Goal: Information Seeking & Learning: Learn about a topic

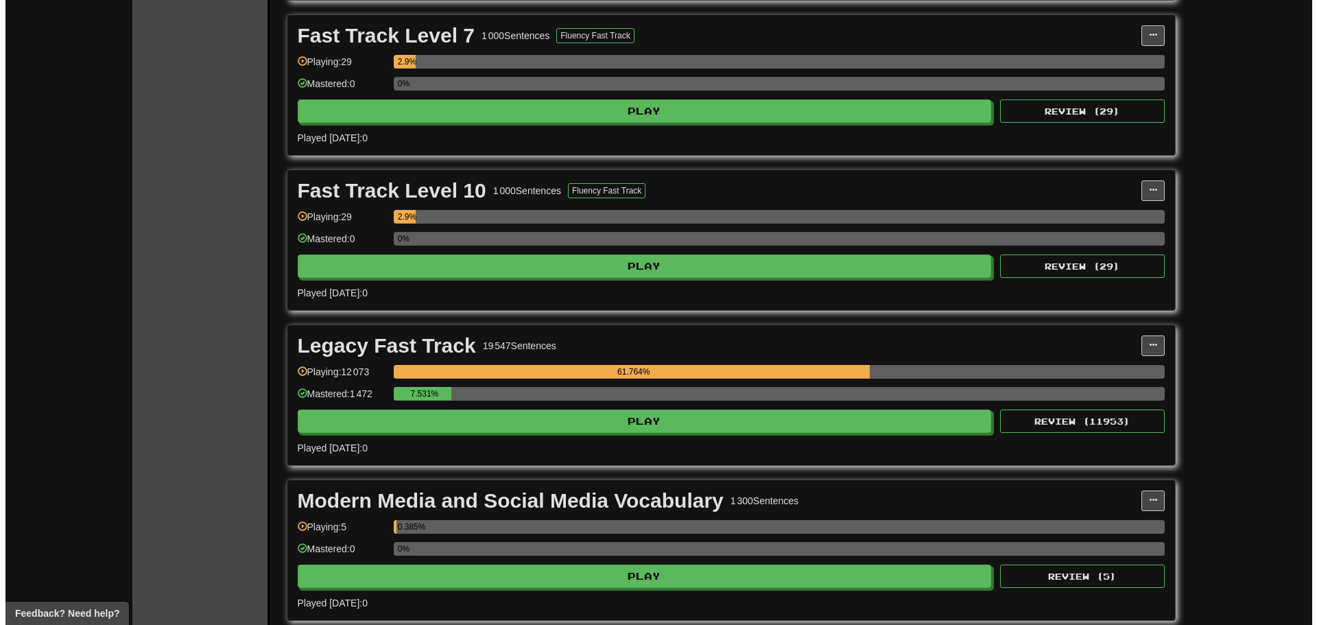
scroll to position [1098, 0]
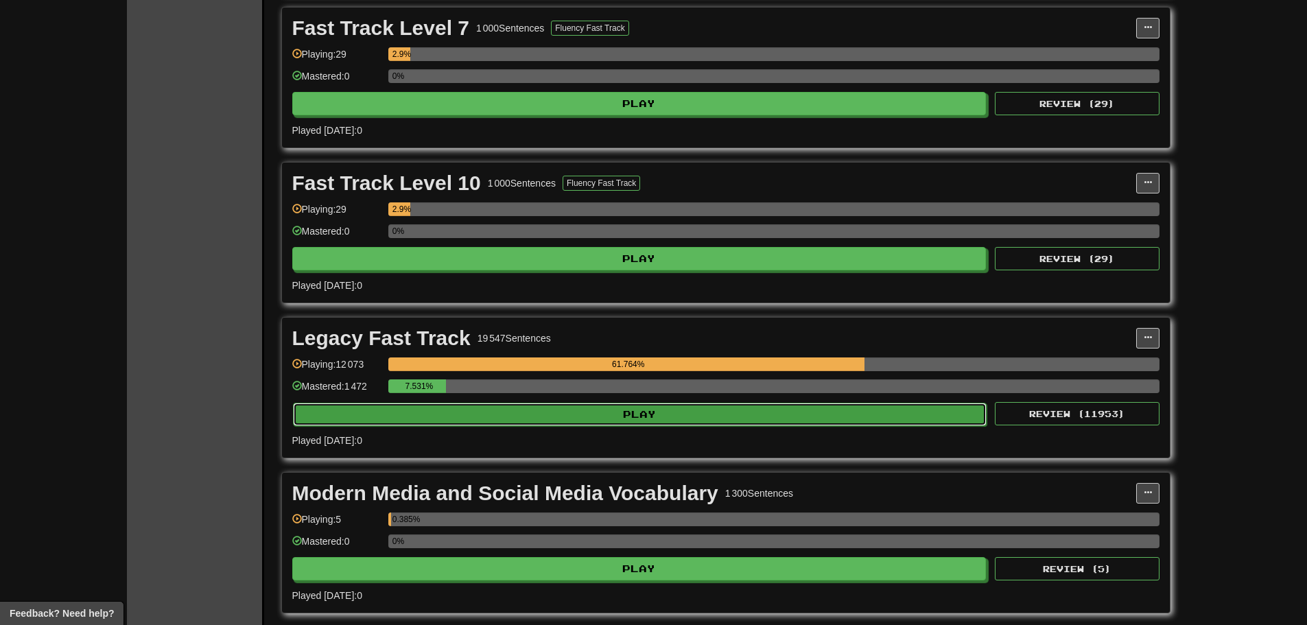
click at [677, 409] on button "Play" at bounding box center [640, 414] width 694 height 23
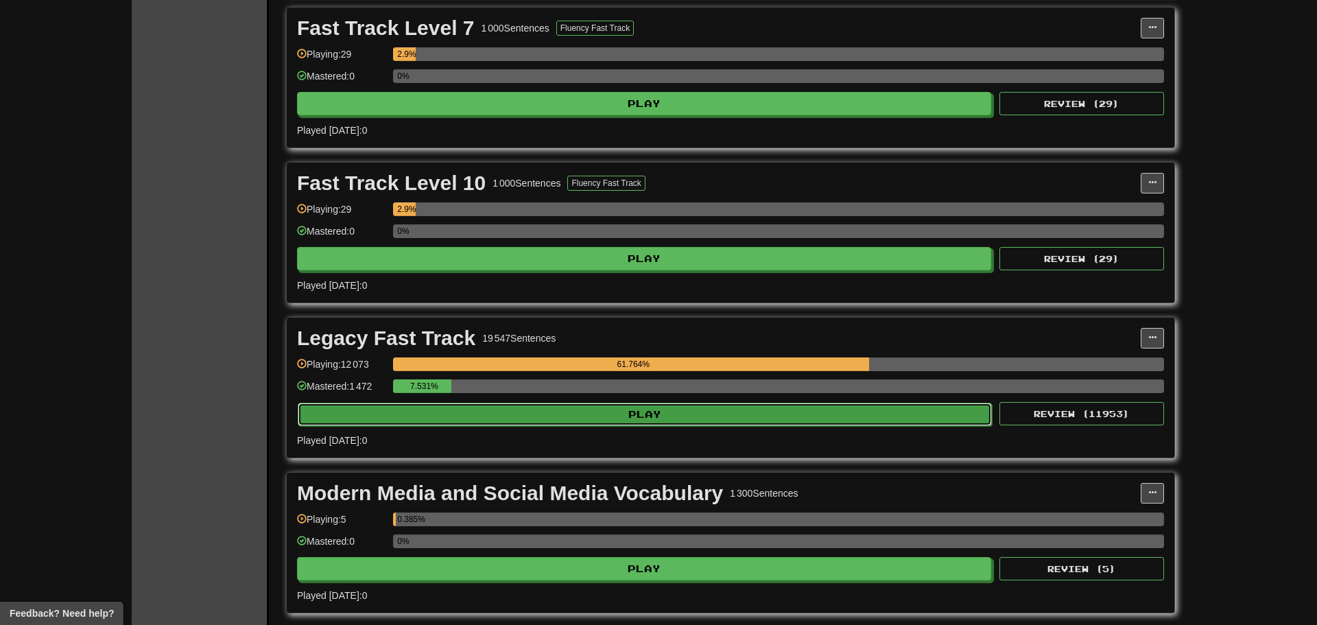
select select "**"
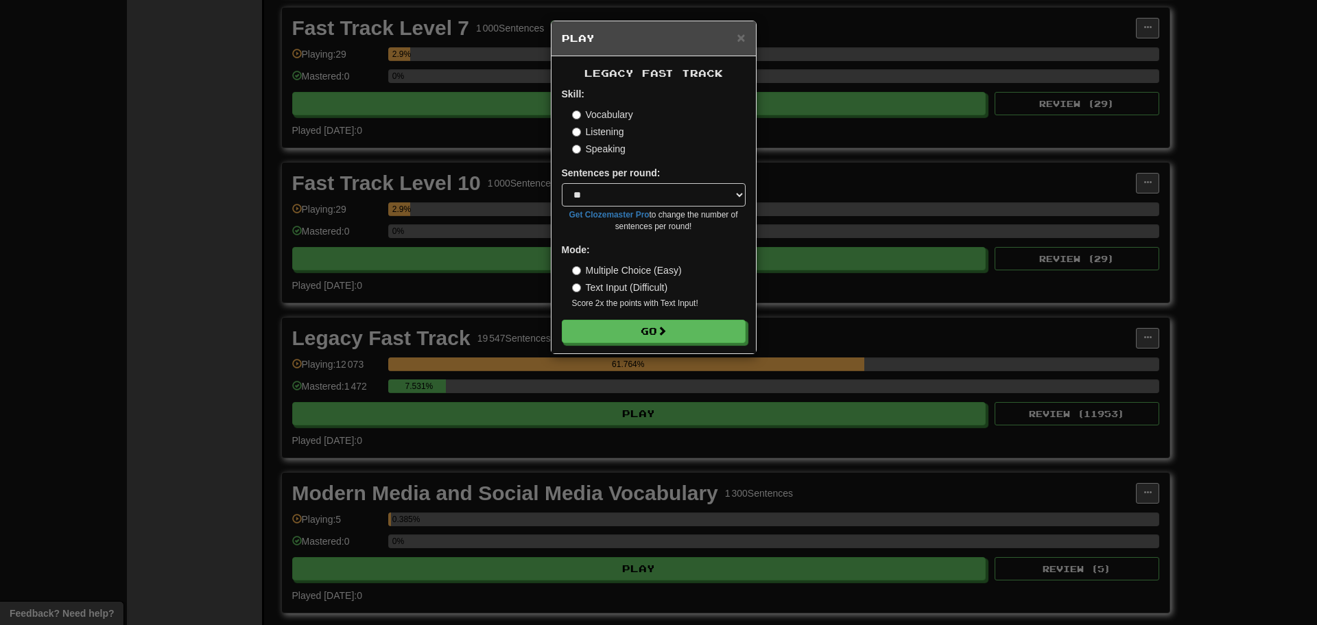
click at [606, 135] on label "Listening" at bounding box center [598, 132] width 52 height 14
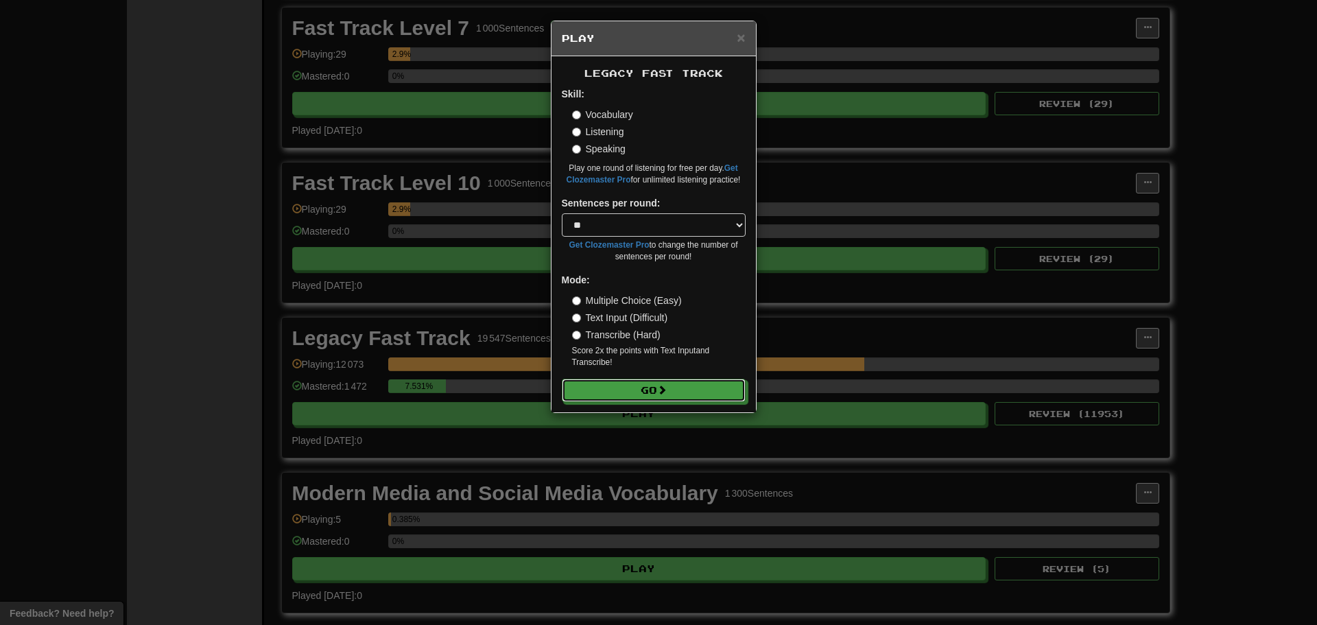
drag, startPoint x: 663, startPoint y: 380, endPoint x: 663, endPoint y: 373, distance: 6.9
click at [663, 380] on button "Go" at bounding box center [654, 390] width 184 height 23
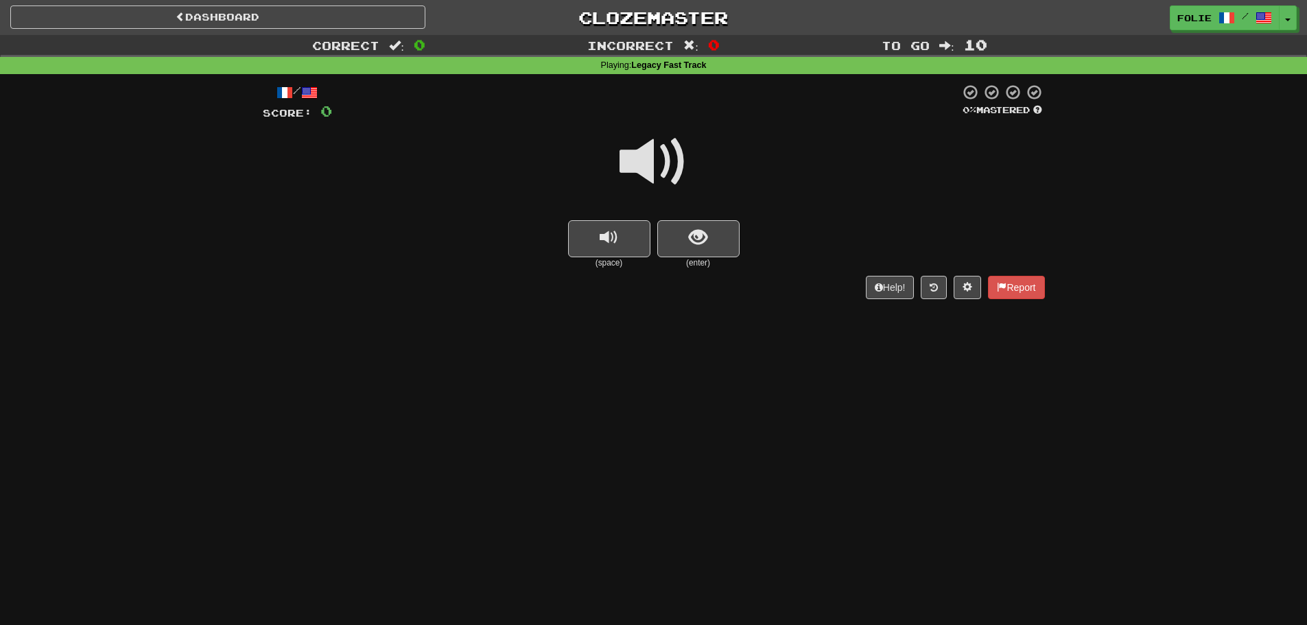
drag, startPoint x: 662, startPoint y: 132, endPoint x: 657, endPoint y: 139, distance: 8.9
click at [660, 137] on span at bounding box center [653, 162] width 69 height 69
click at [674, 180] on span at bounding box center [653, 162] width 69 height 69
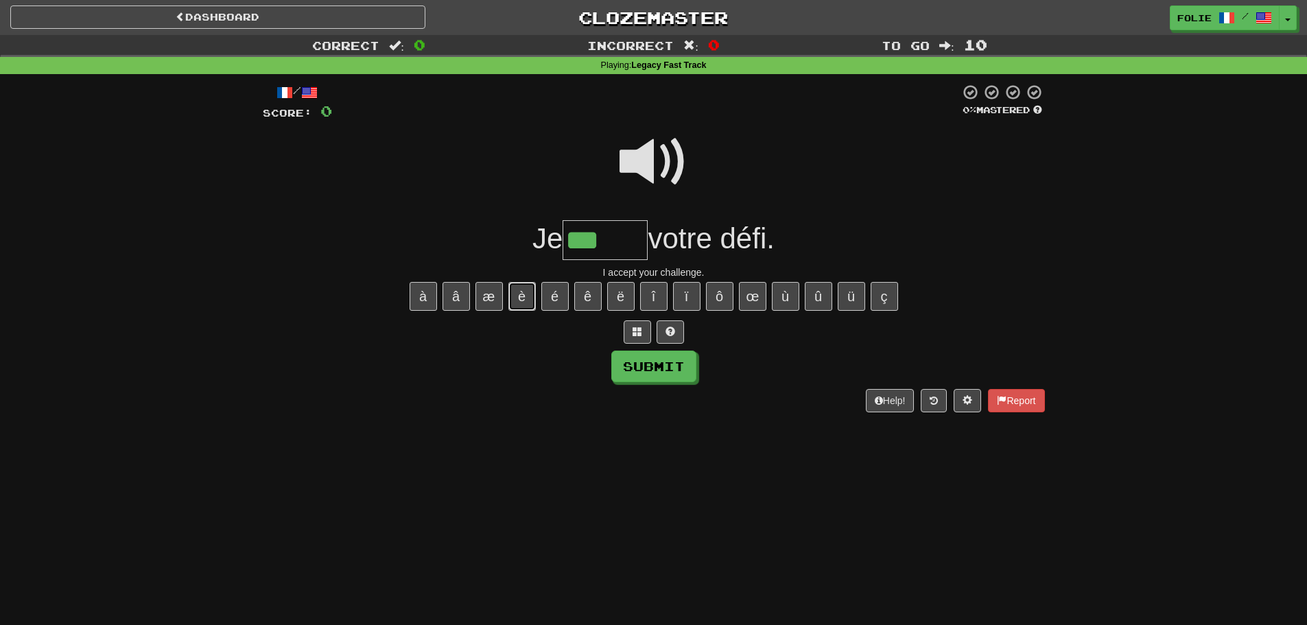
click at [521, 298] on button "è" at bounding box center [521, 296] width 27 height 29
type input "******"
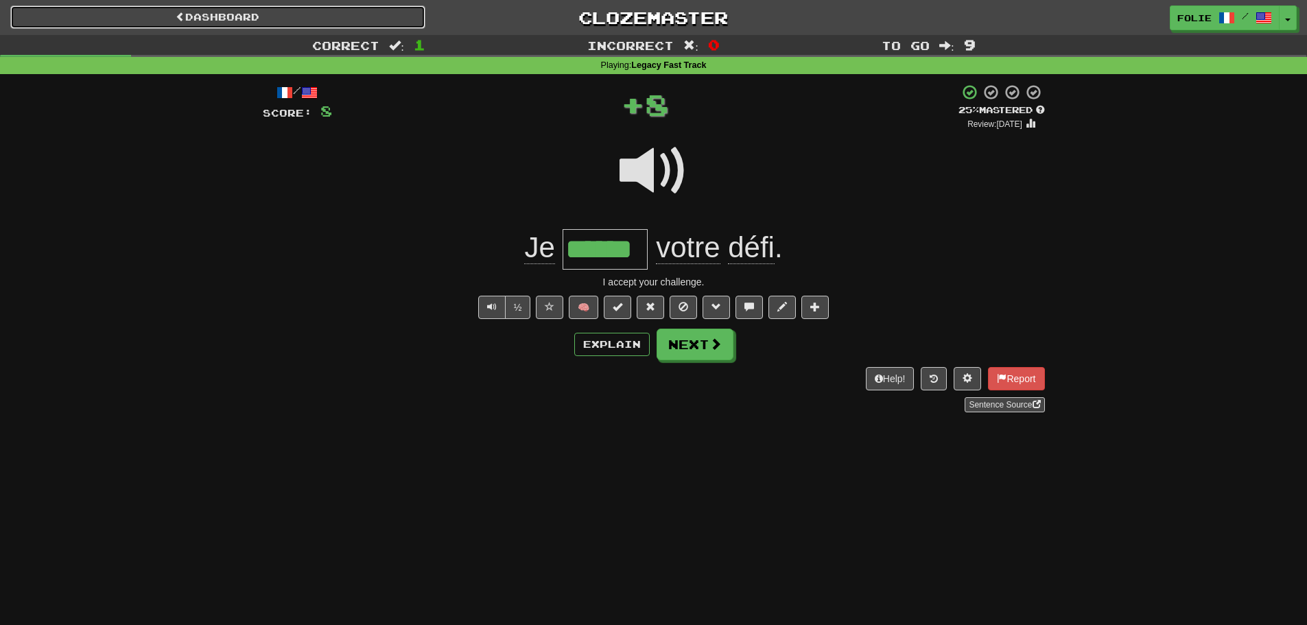
click at [378, 16] on link "Dashboard" at bounding box center [217, 16] width 415 height 23
